Goal: Task Accomplishment & Management: Manage account settings

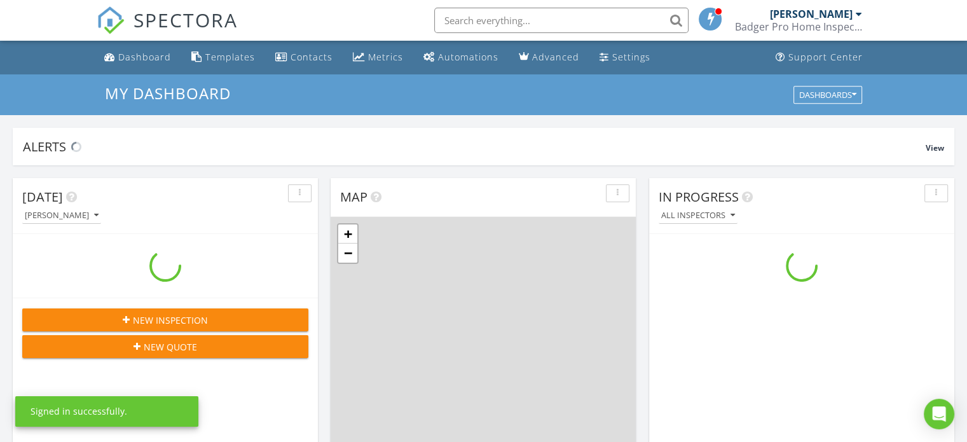
scroll to position [1177, 986]
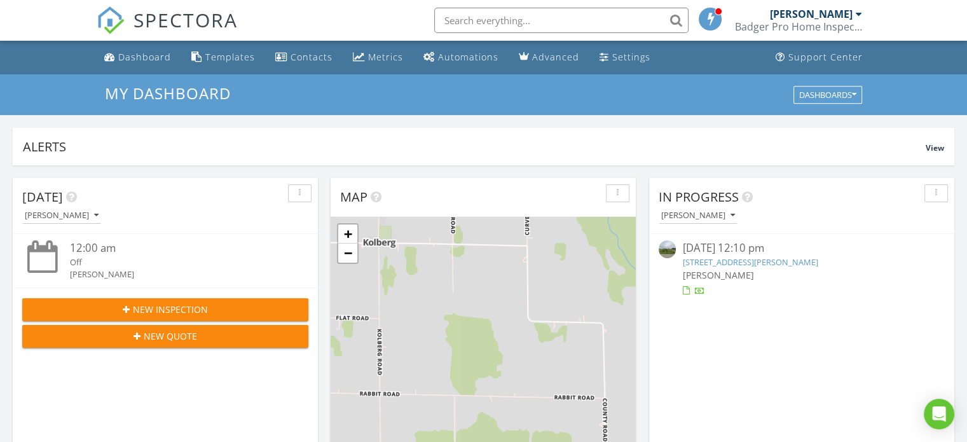
click at [768, 264] on link "5464 Townline Rd, Sturgeon Bay, WI 54235" at bounding box center [749, 261] width 135 height 11
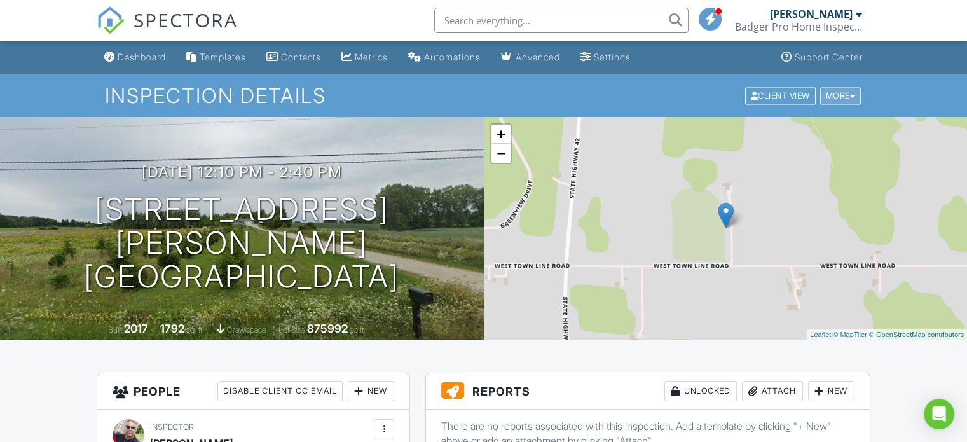
click at [847, 94] on div "More" at bounding box center [840, 95] width 41 height 17
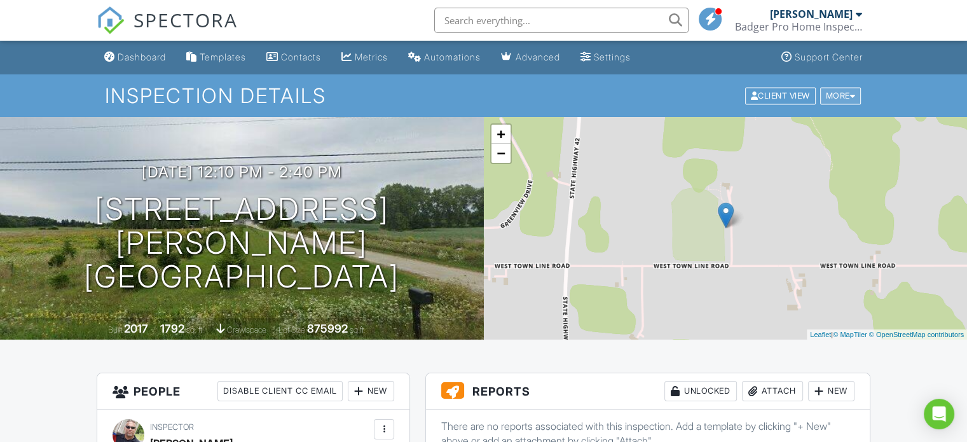
click at [850, 93] on div at bounding box center [853, 96] width 6 height 8
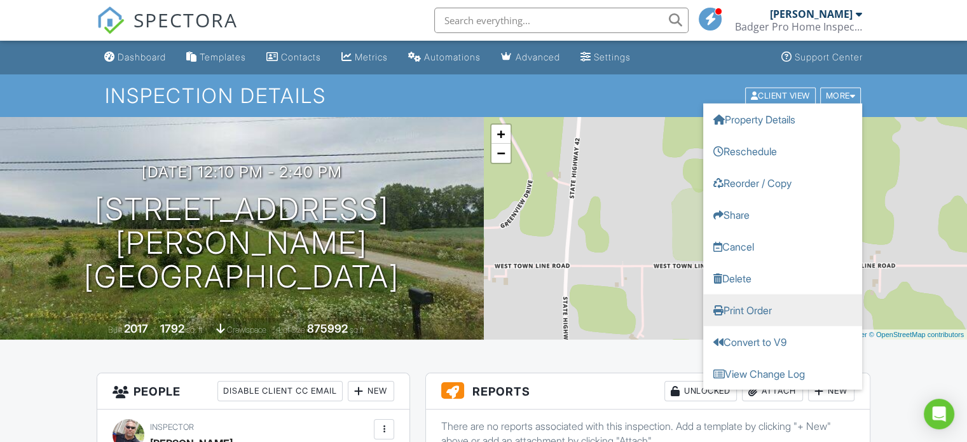
click at [761, 302] on link "Print Order" at bounding box center [782, 310] width 159 height 32
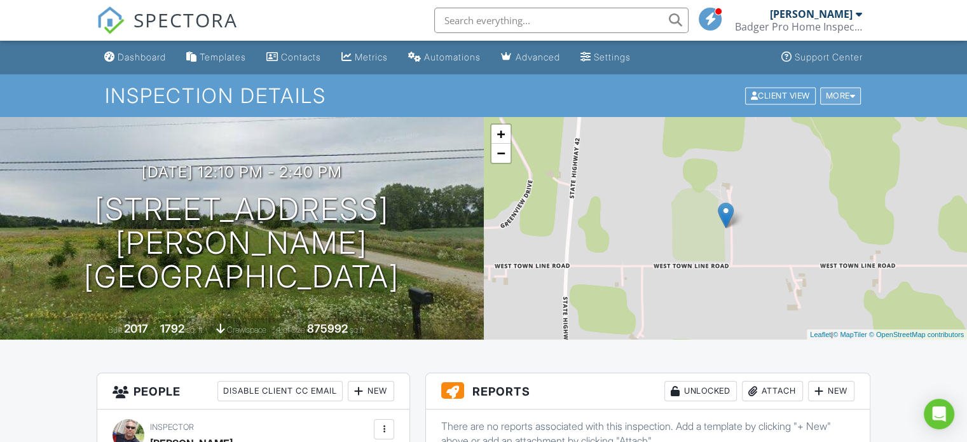
click at [854, 97] on div at bounding box center [853, 96] width 6 height 8
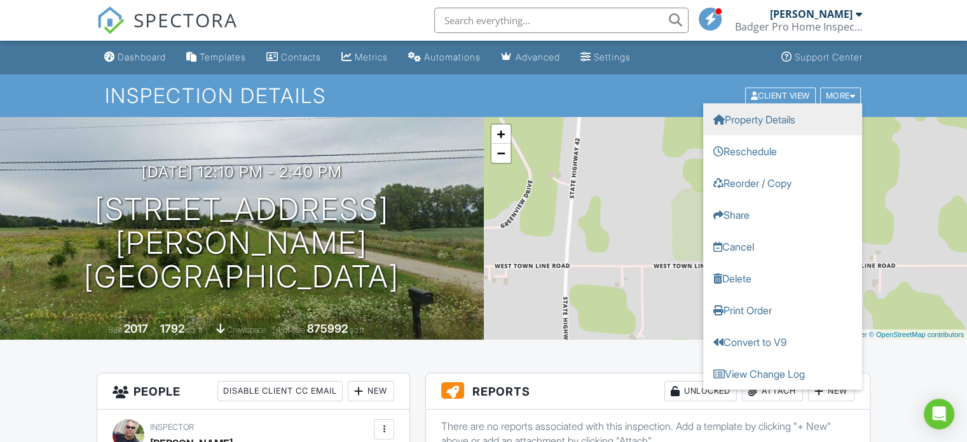
click at [828, 125] on link "Property Details" at bounding box center [782, 119] width 159 height 32
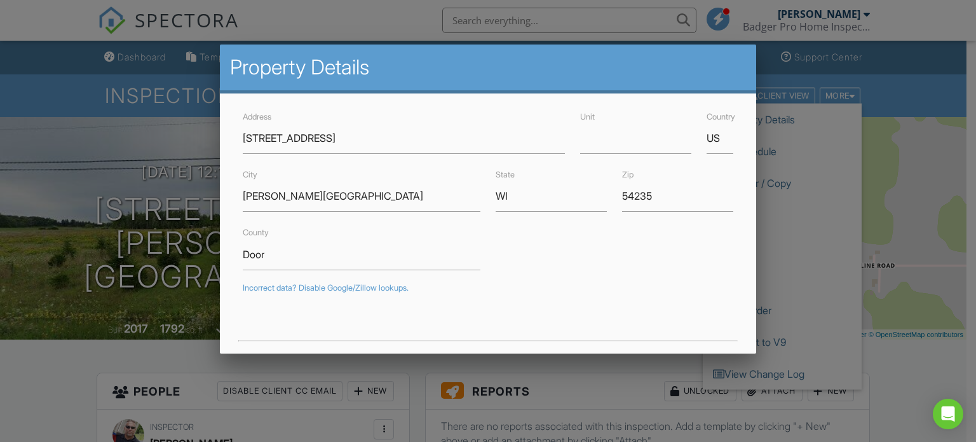
click at [931, 189] on div at bounding box center [488, 212] width 976 height 552
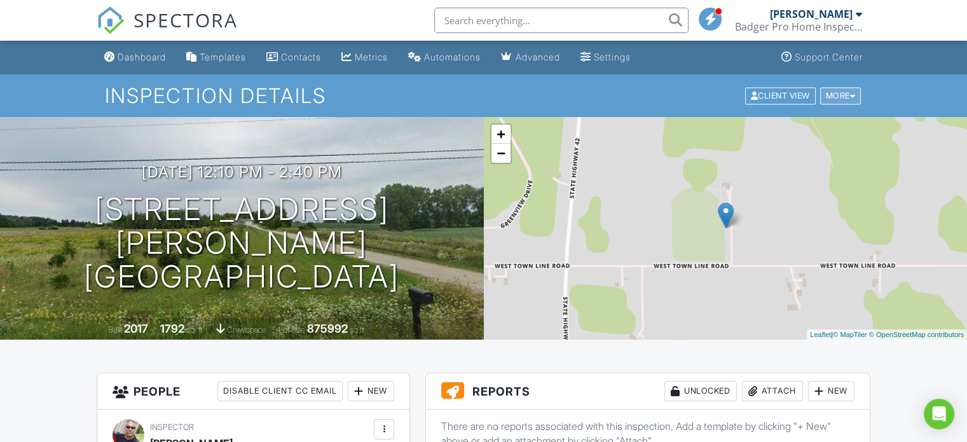
click at [845, 95] on div "More" at bounding box center [840, 95] width 41 height 17
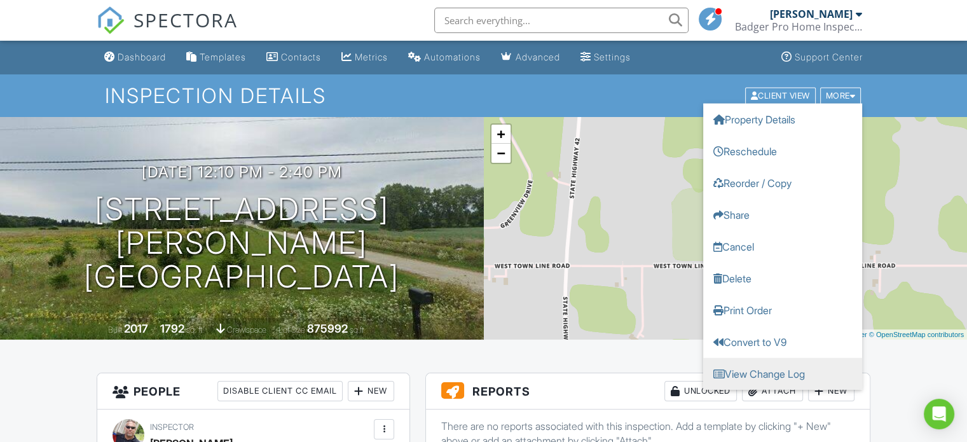
click at [810, 374] on link "View Change Log" at bounding box center [782, 373] width 159 height 32
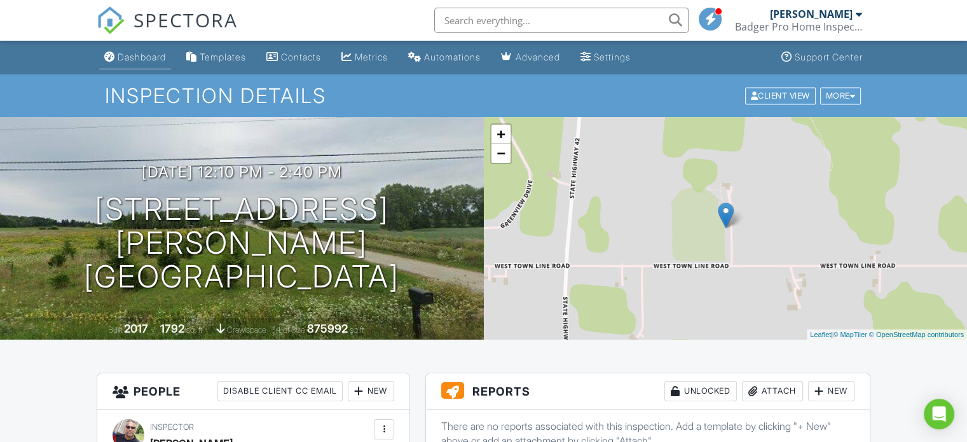
click at [133, 55] on div "Dashboard" at bounding box center [142, 56] width 48 height 11
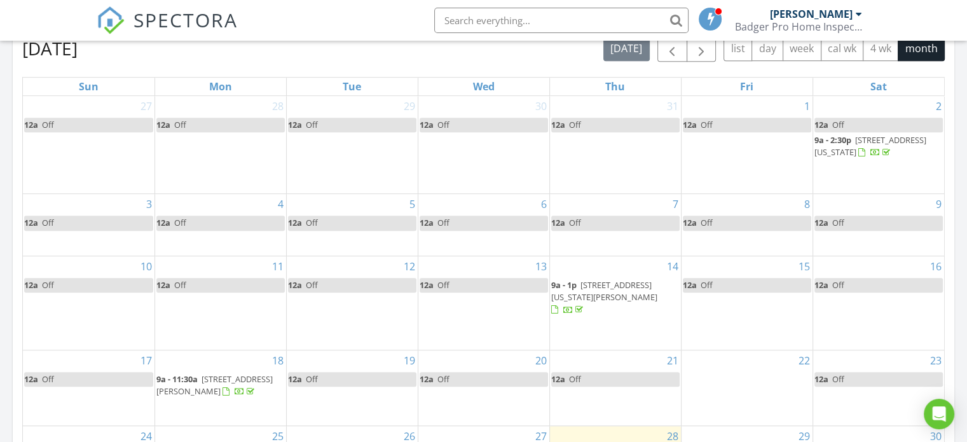
scroll to position [445, 0]
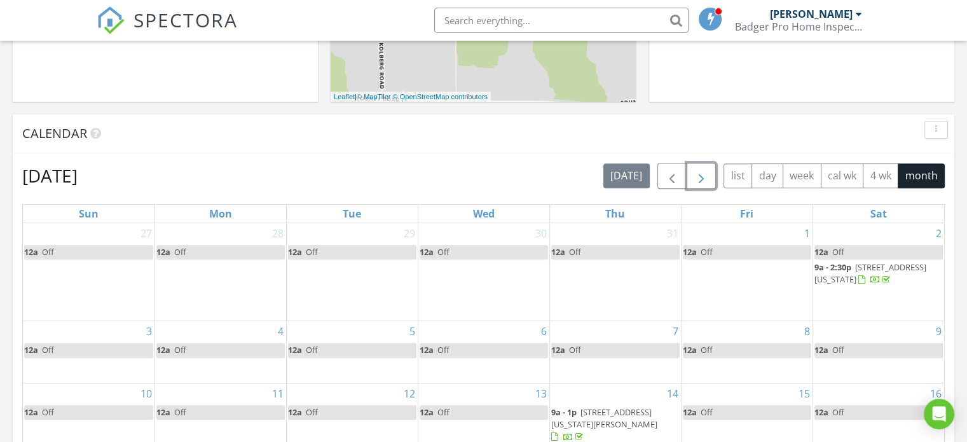
click at [707, 180] on span "button" at bounding box center [700, 175] width 15 height 15
